Goal: Transaction & Acquisition: Purchase product/service

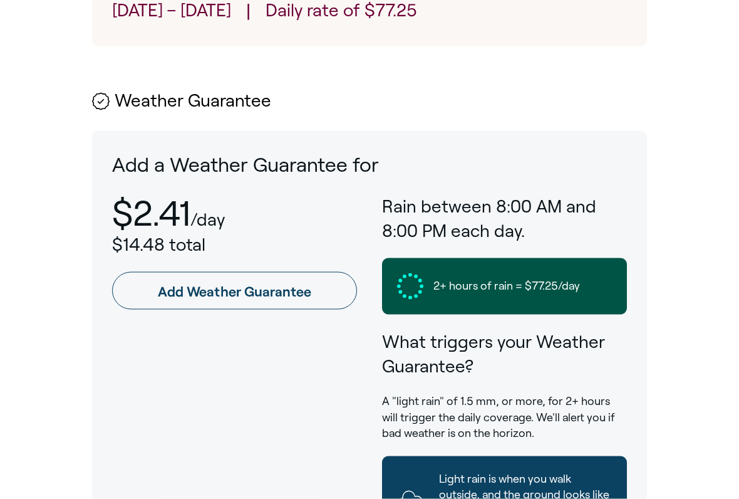
scroll to position [668, 0]
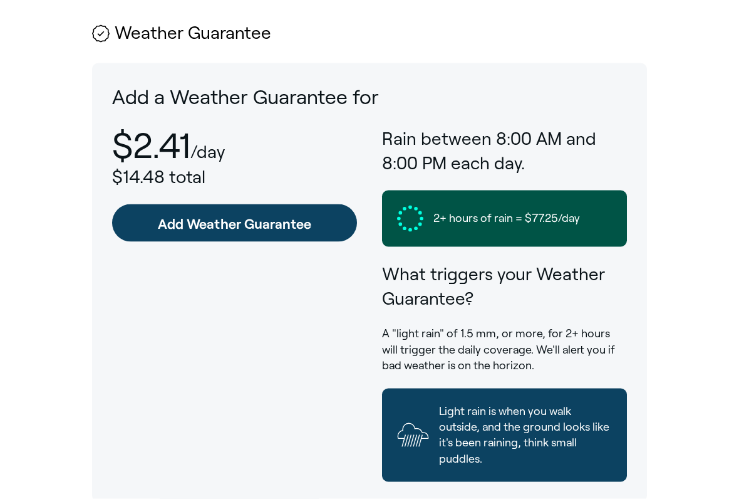
click at [262, 215] on link "Add Weather Guarantee" at bounding box center [234, 223] width 245 height 38
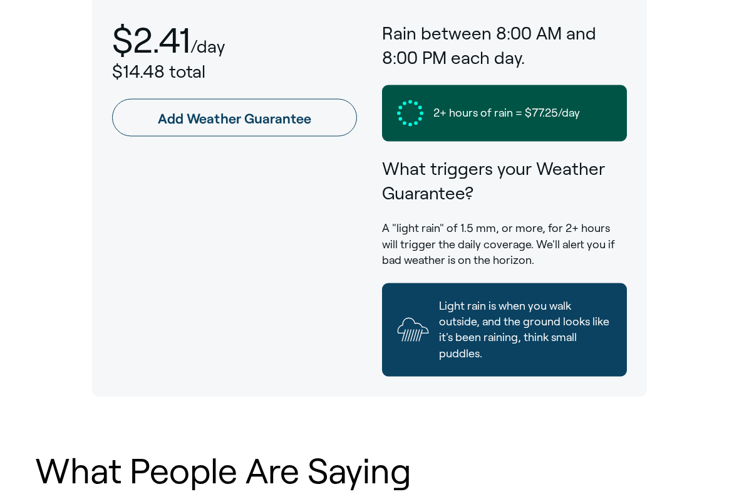
scroll to position [777, 0]
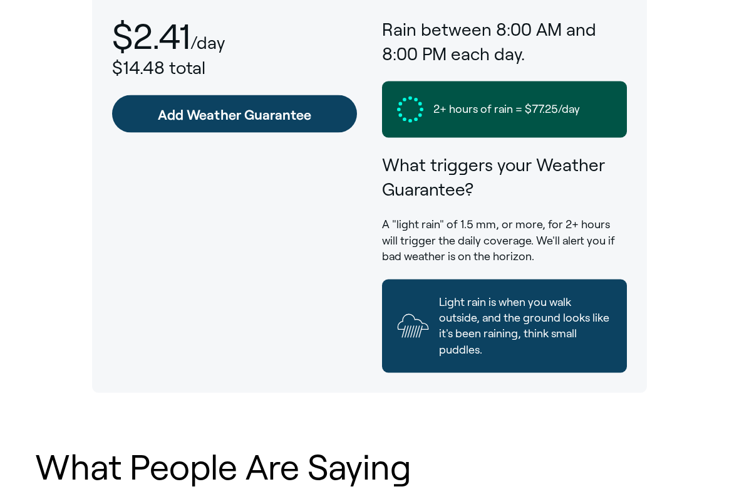
click at [227, 110] on link "Add Weather Guarantee" at bounding box center [234, 114] width 245 height 38
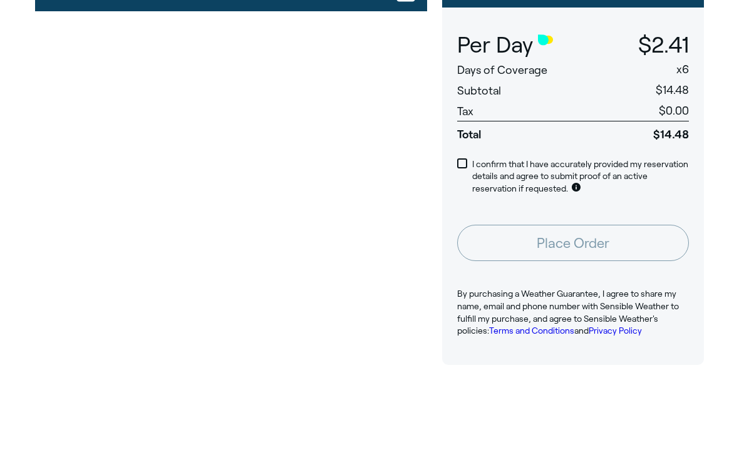
scroll to position [353, 0]
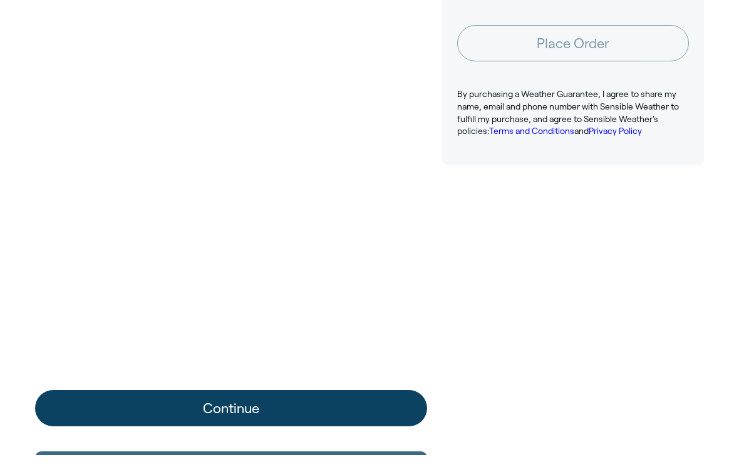
click at [202, 412] on button "Continue" at bounding box center [231, 420] width 392 height 36
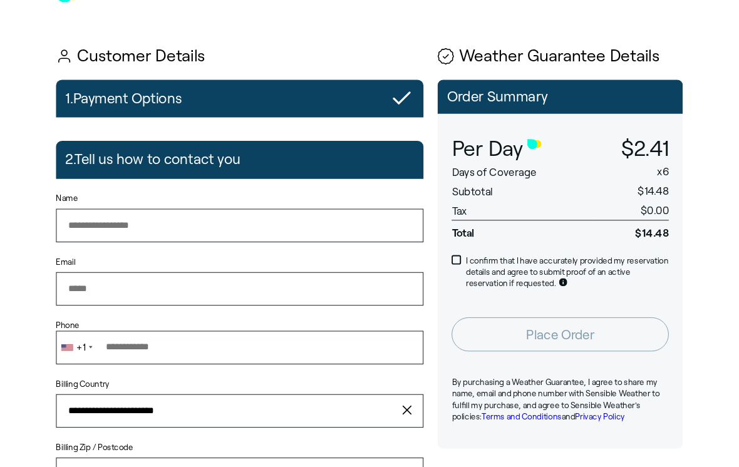
scroll to position [47, 0]
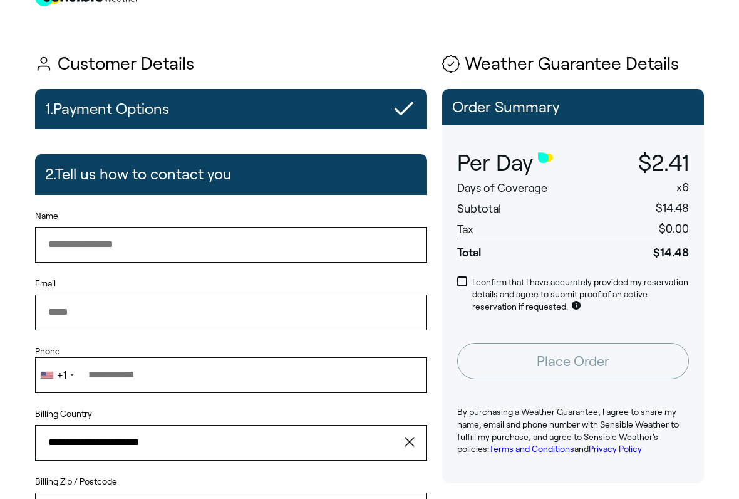
click at [197, 237] on input "Name" at bounding box center [231, 244] width 392 height 35
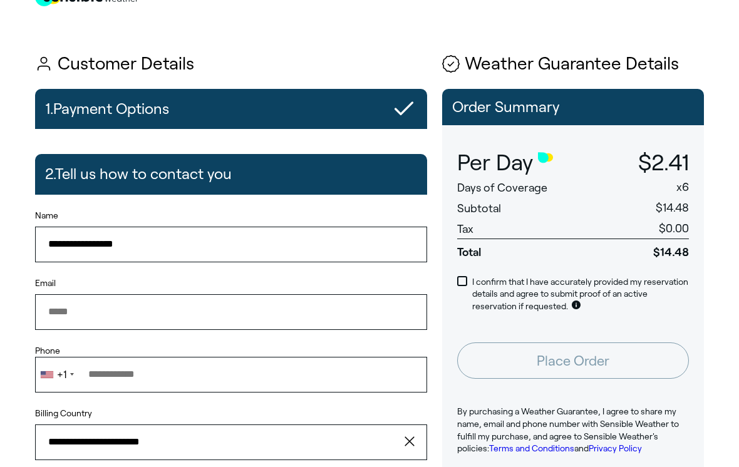
type input "**********"
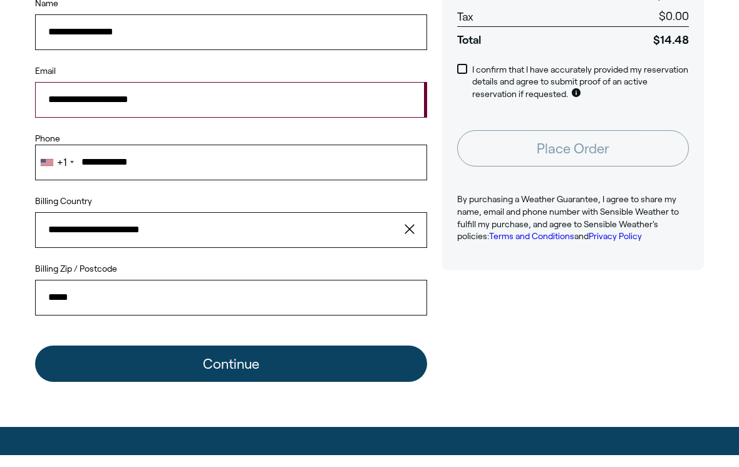
type input "*****"
click at [231, 365] on button "Continue" at bounding box center [231, 376] width 392 height 36
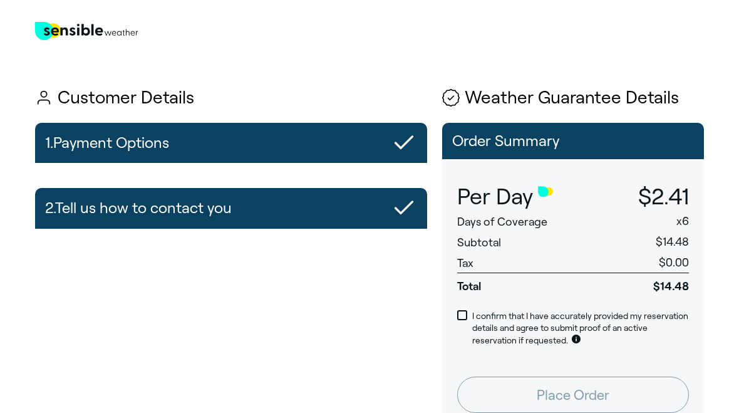
scroll to position [0, 0]
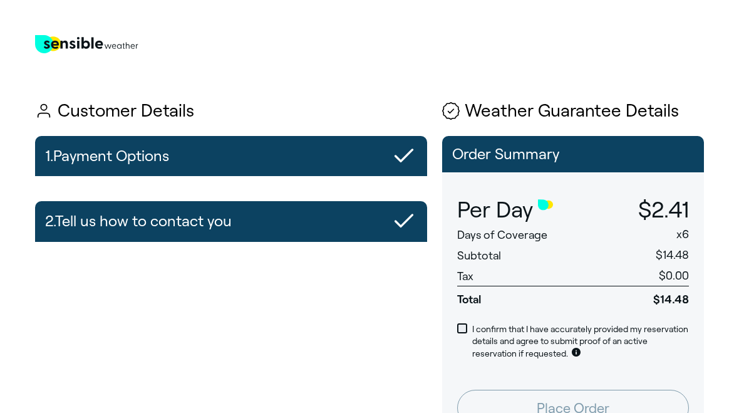
click at [462, 325] on span at bounding box center [462, 328] width 10 height 10
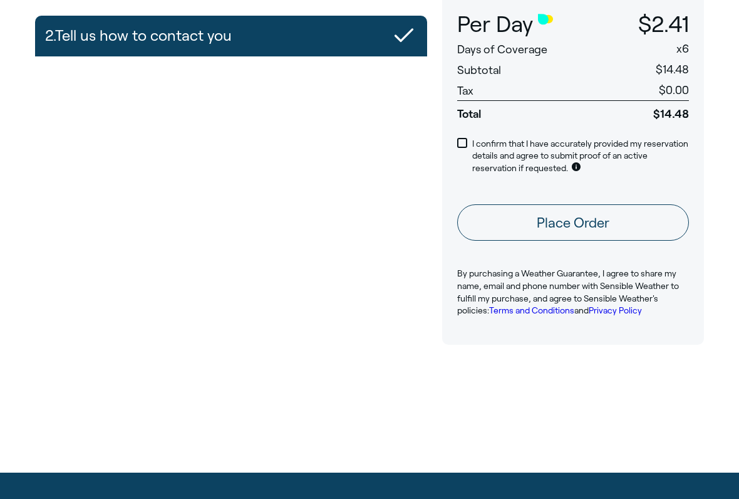
scroll to position [192, 0]
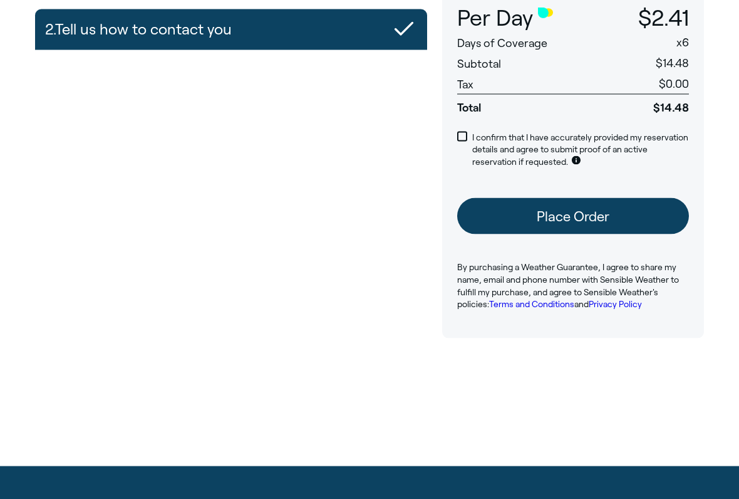
click at [562, 212] on button "Place Order" at bounding box center [573, 216] width 232 height 36
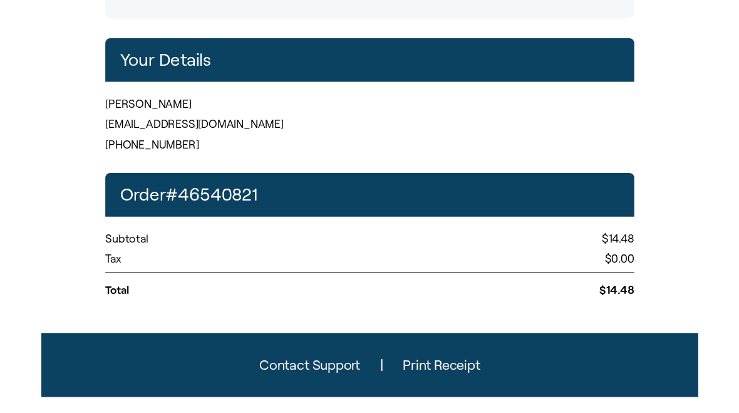
scroll to position [348, 0]
